Goal: Find specific page/section: Find specific page/section

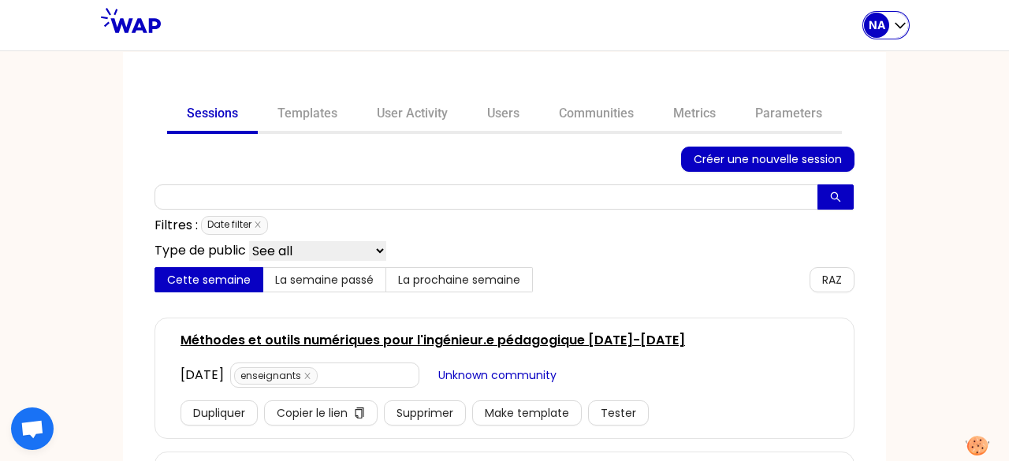
click at [875, 21] on p "NA" at bounding box center [877, 25] width 17 height 16
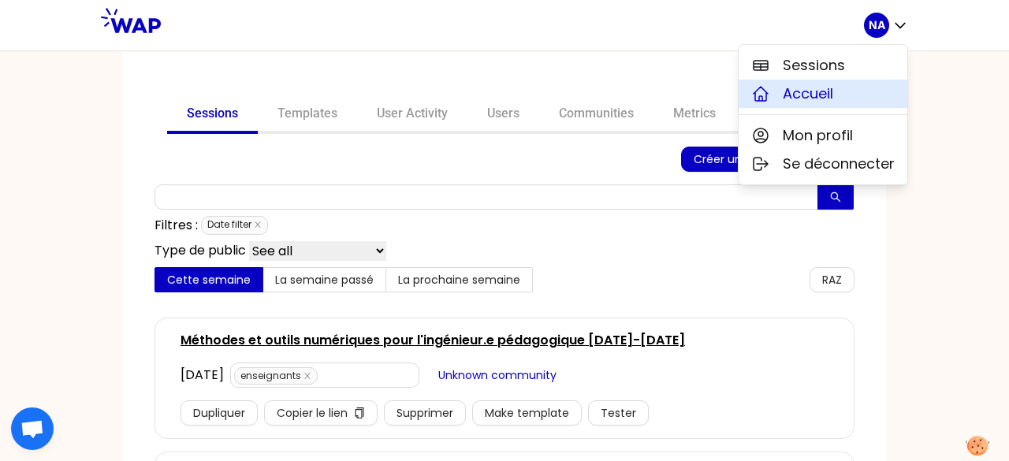
click at [855, 95] on button "Accueil" at bounding box center [823, 94] width 169 height 28
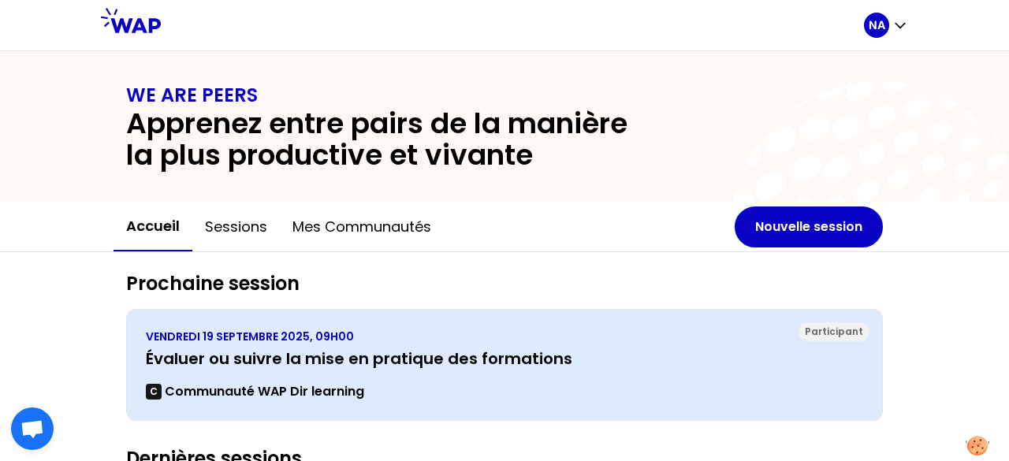
click at [266, 362] on h3 "Évaluer ou suivre la mise en pratique des formations" at bounding box center [504, 359] width 717 height 22
